Goal: Task Accomplishment & Management: Manage account settings

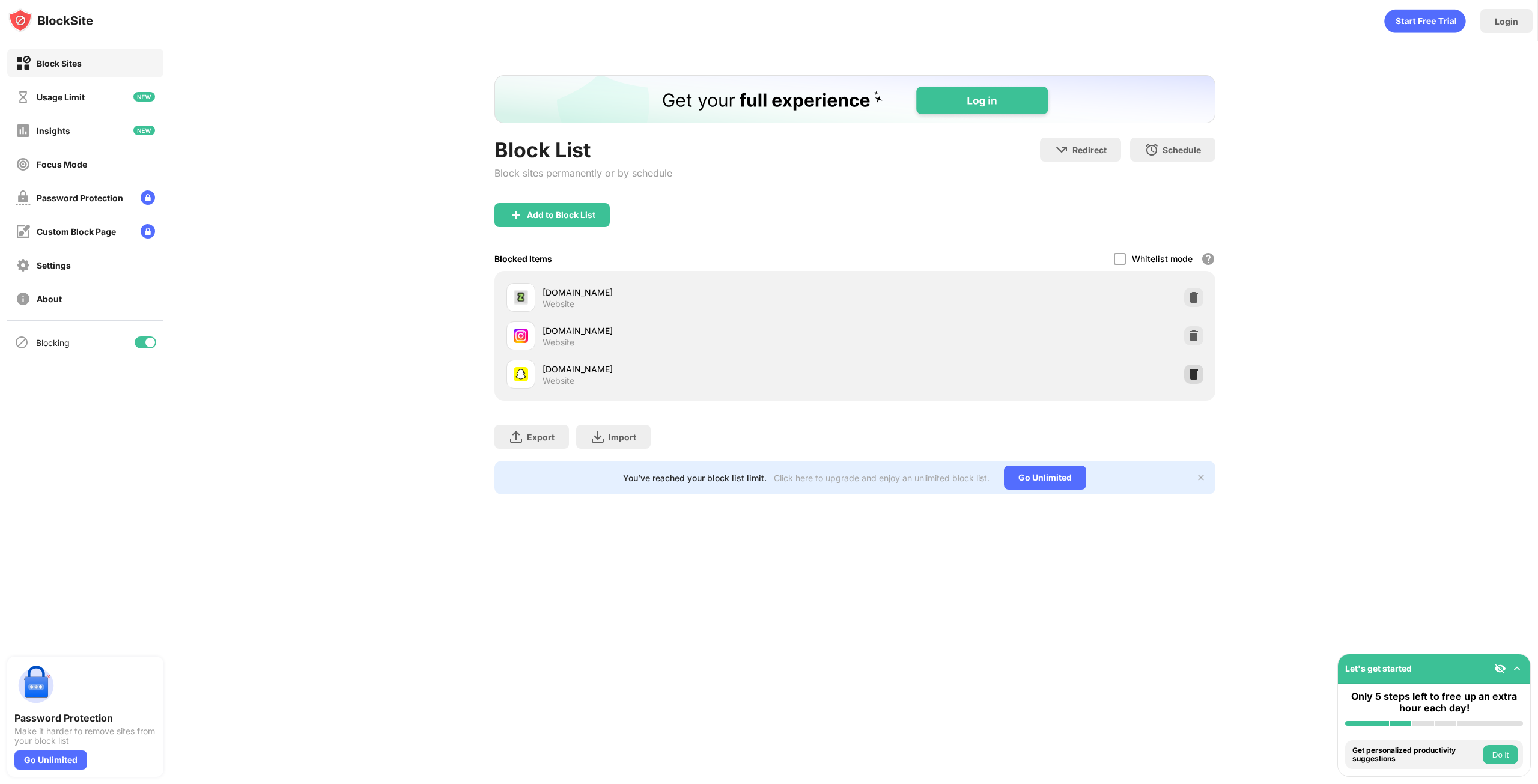
click at [1193, 376] on img at bounding box center [1193, 374] width 12 height 12
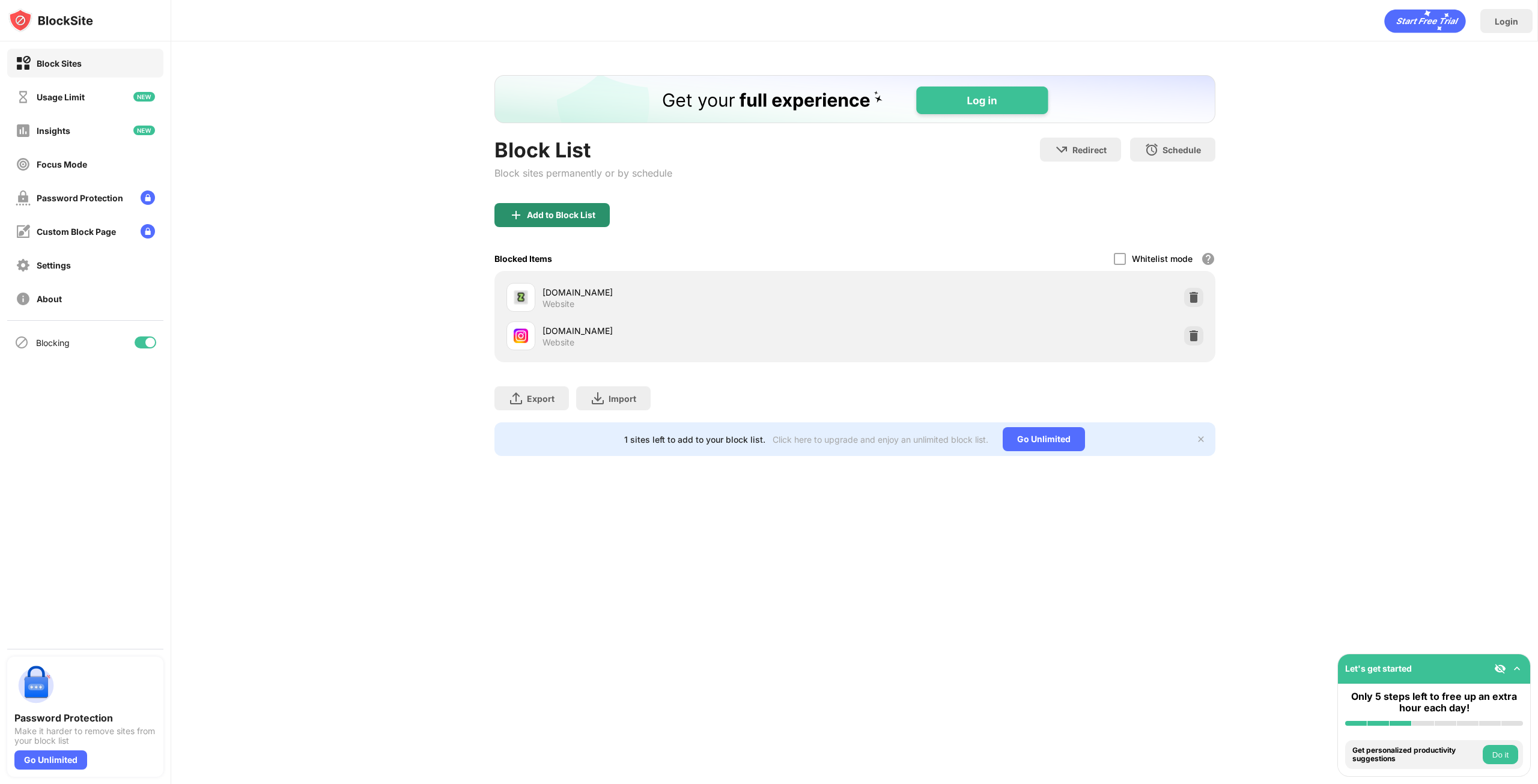
click at [547, 210] on div "Add to Block List" at bounding box center [561, 215] width 68 height 9
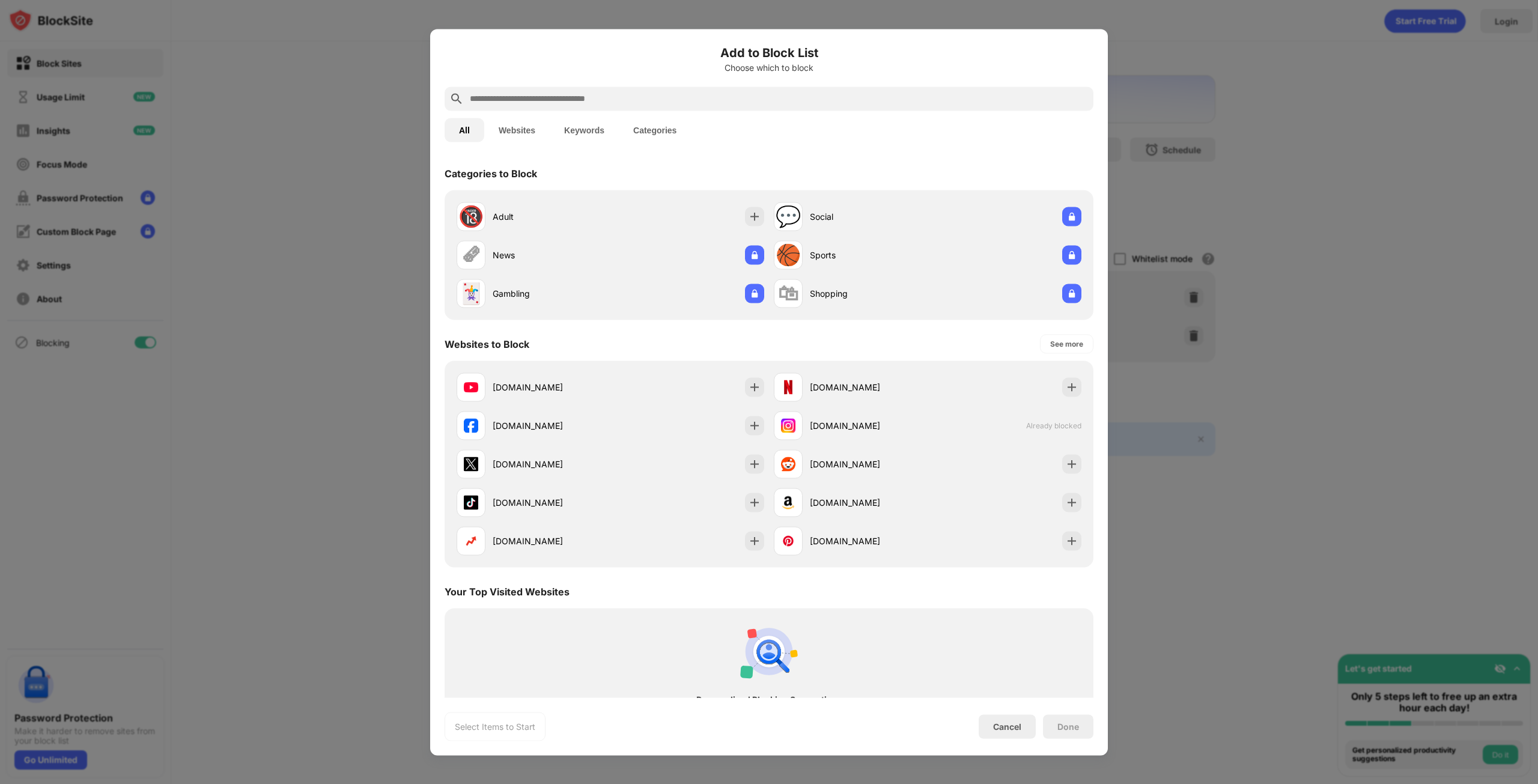
click at [564, 98] on input "text" at bounding box center [778, 98] width 620 height 14
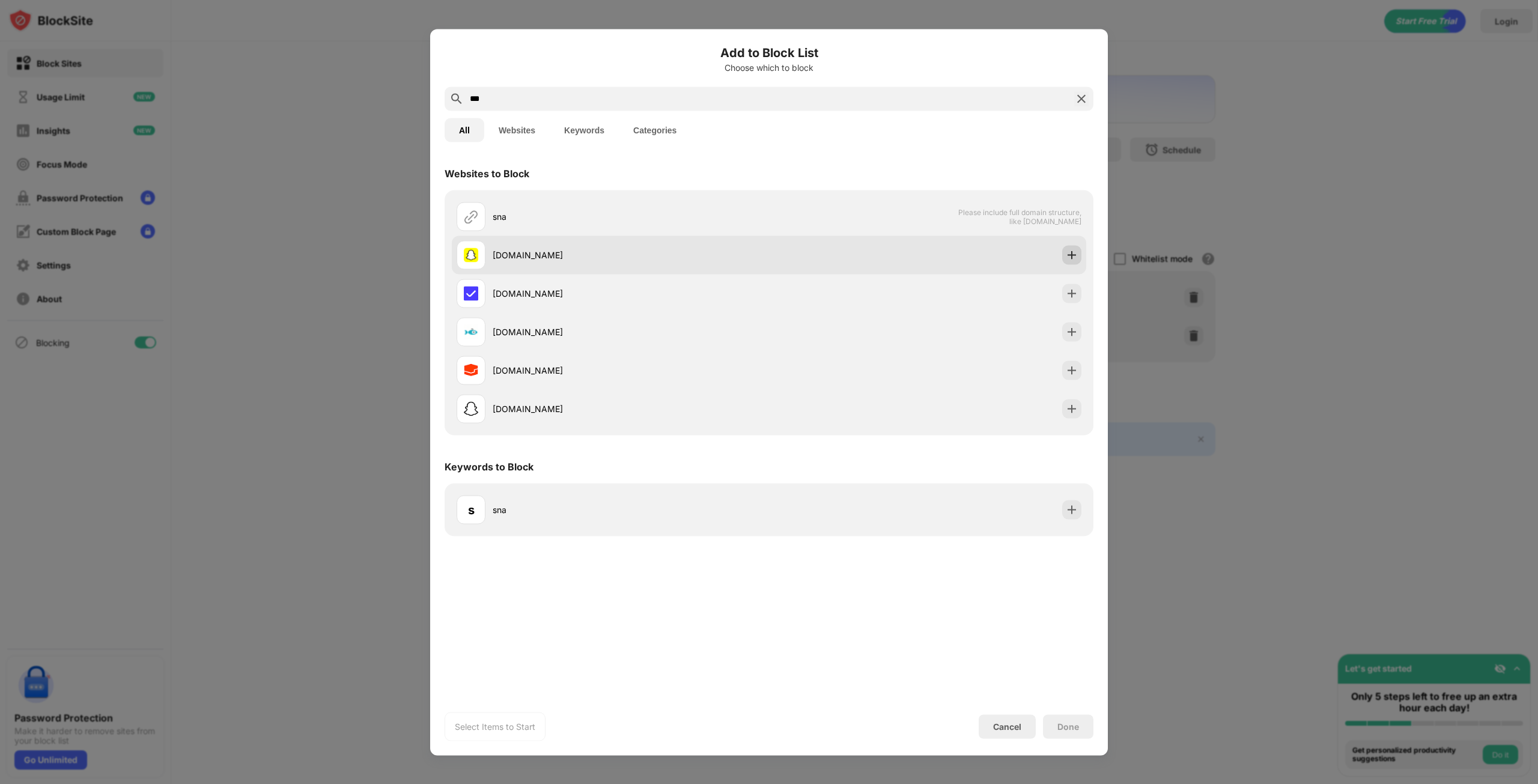
type input "***"
click at [1072, 250] on img at bounding box center [1071, 254] width 12 height 12
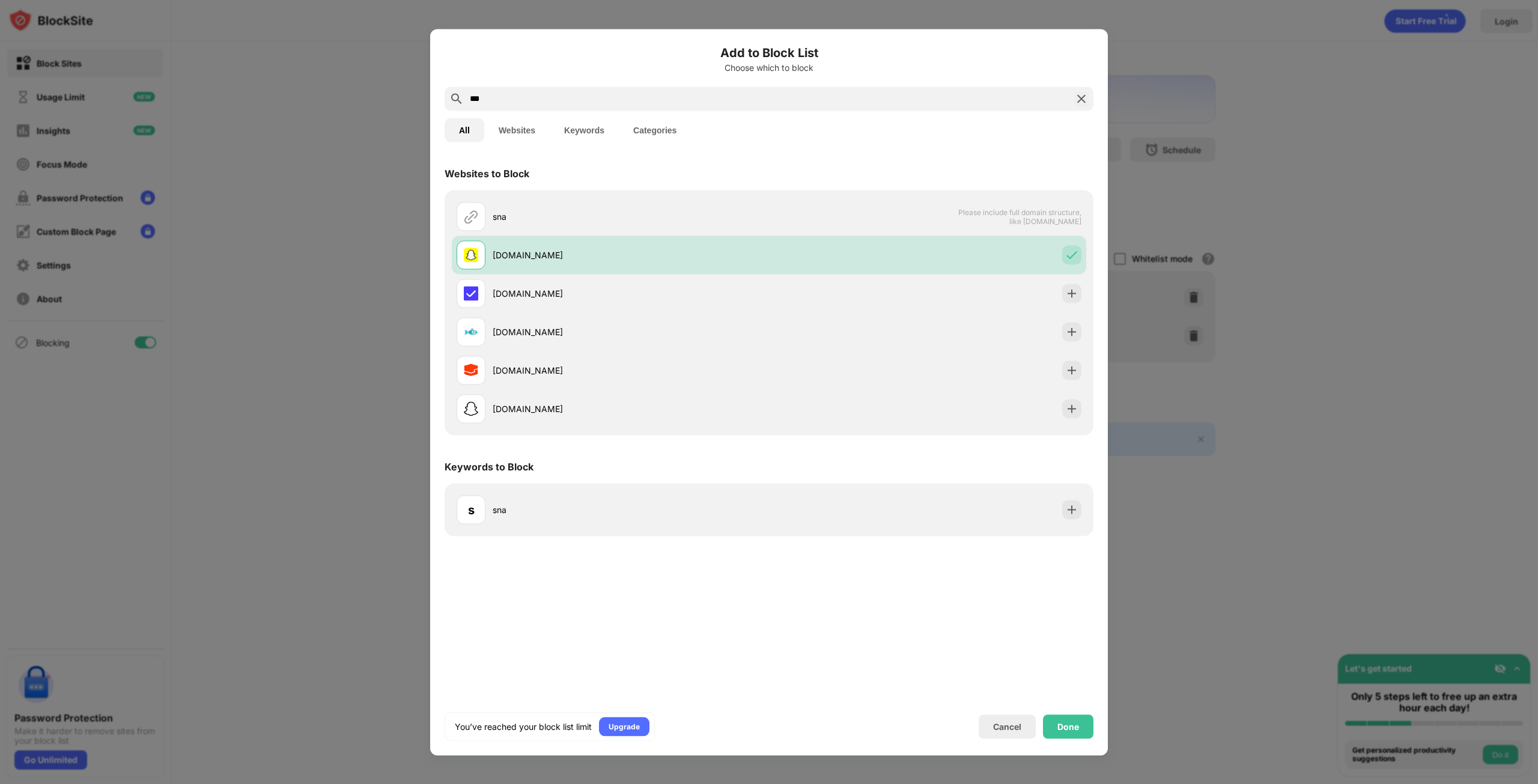
click at [1067, 715] on div "Done" at bounding box center [1068, 726] width 51 height 24
